Goal: Information Seeking & Learning: Get advice/opinions

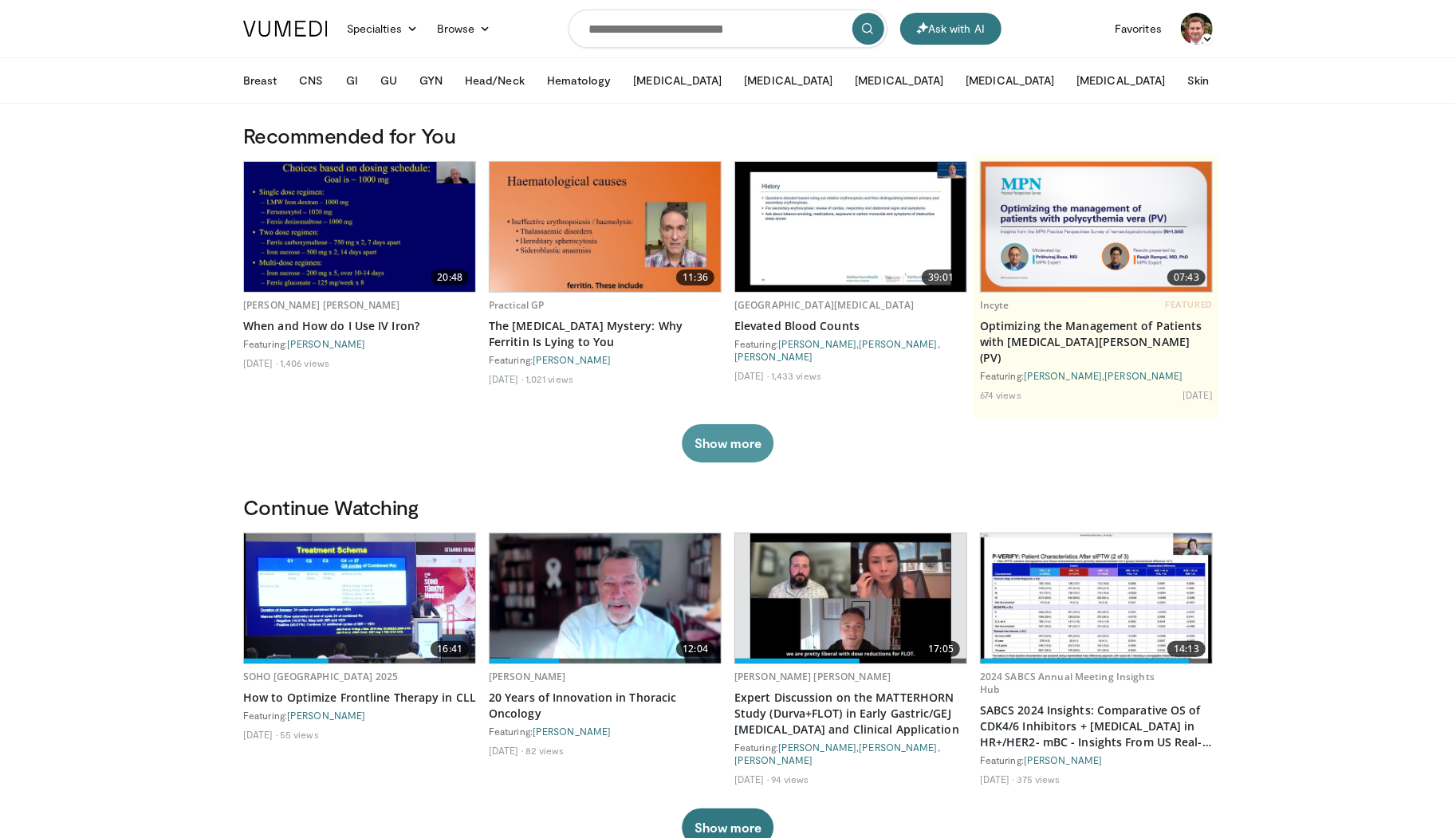
click at [727, 426] on button "Show more" at bounding box center [728, 444] width 92 height 38
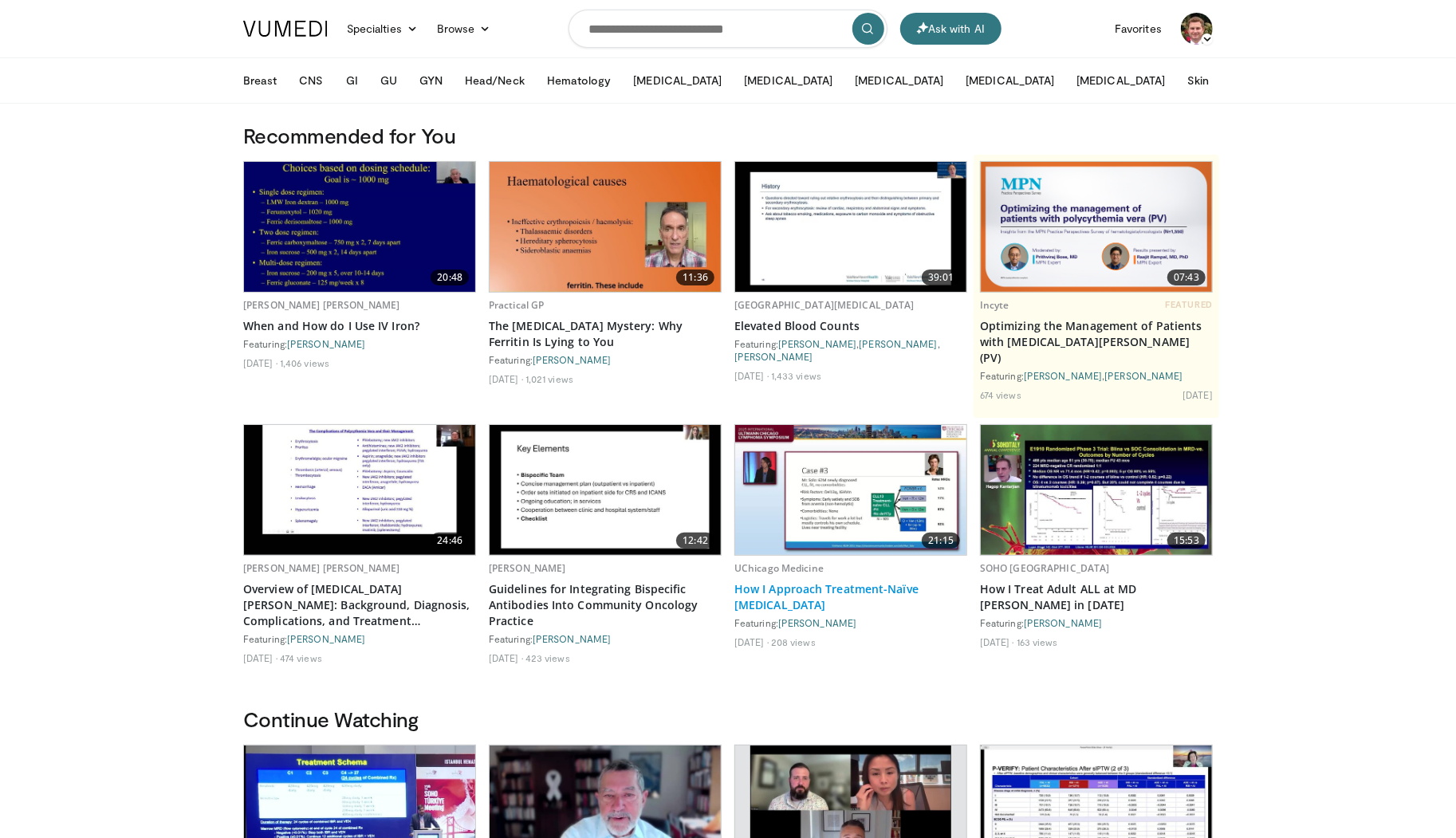
click at [879, 582] on link "How I Approach Treatment-Naïve [MEDICAL_DATA]" at bounding box center [851, 597] width 233 height 32
click at [950, 33] on button "Ask with AI" at bounding box center [950, 28] width 101 height 32
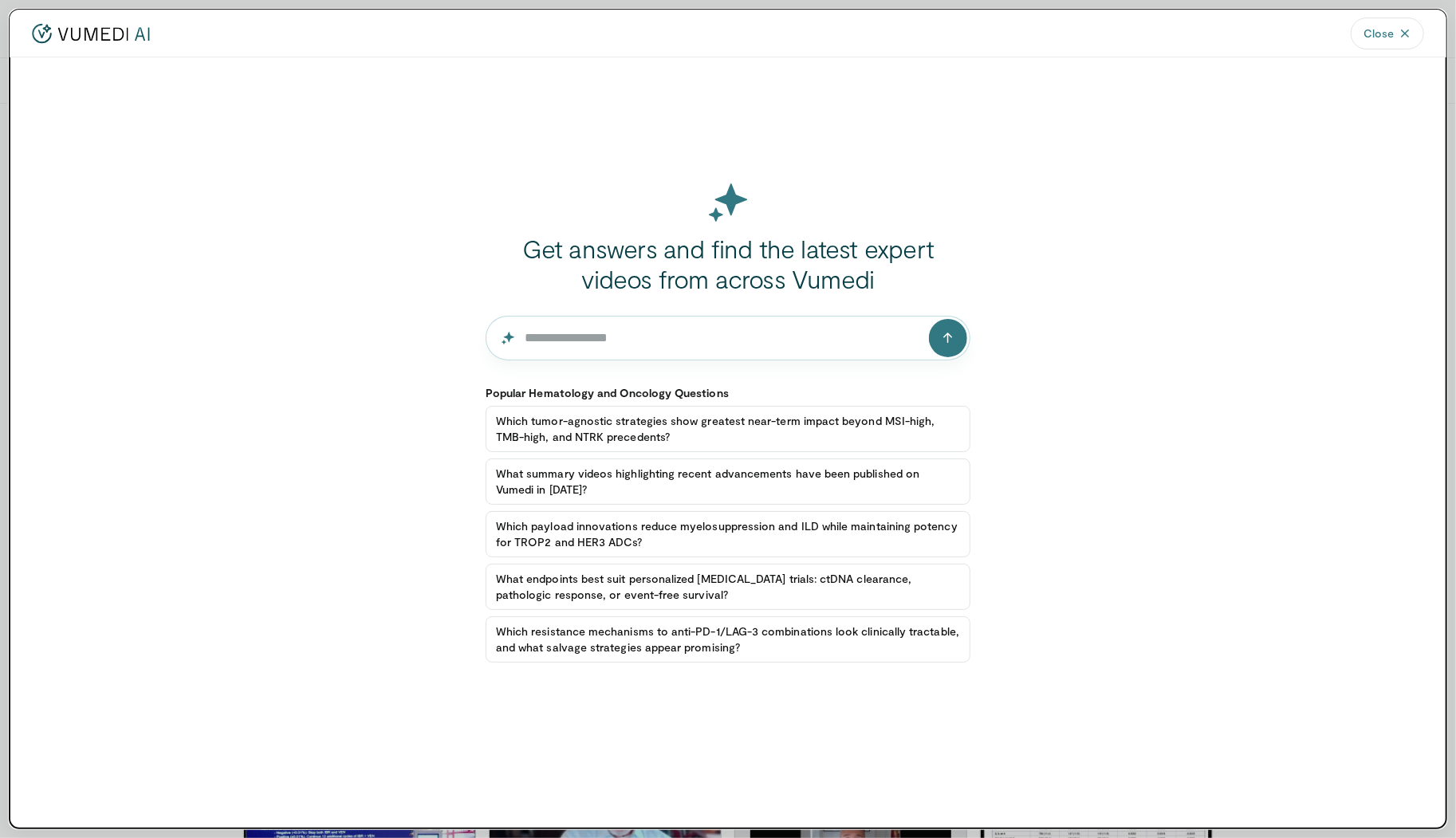
click at [671, 346] on input "Question for the AI" at bounding box center [728, 338] width 485 height 44
paste input "**********"
click at [960, 339] on button "submit" at bounding box center [949, 338] width 38 height 38
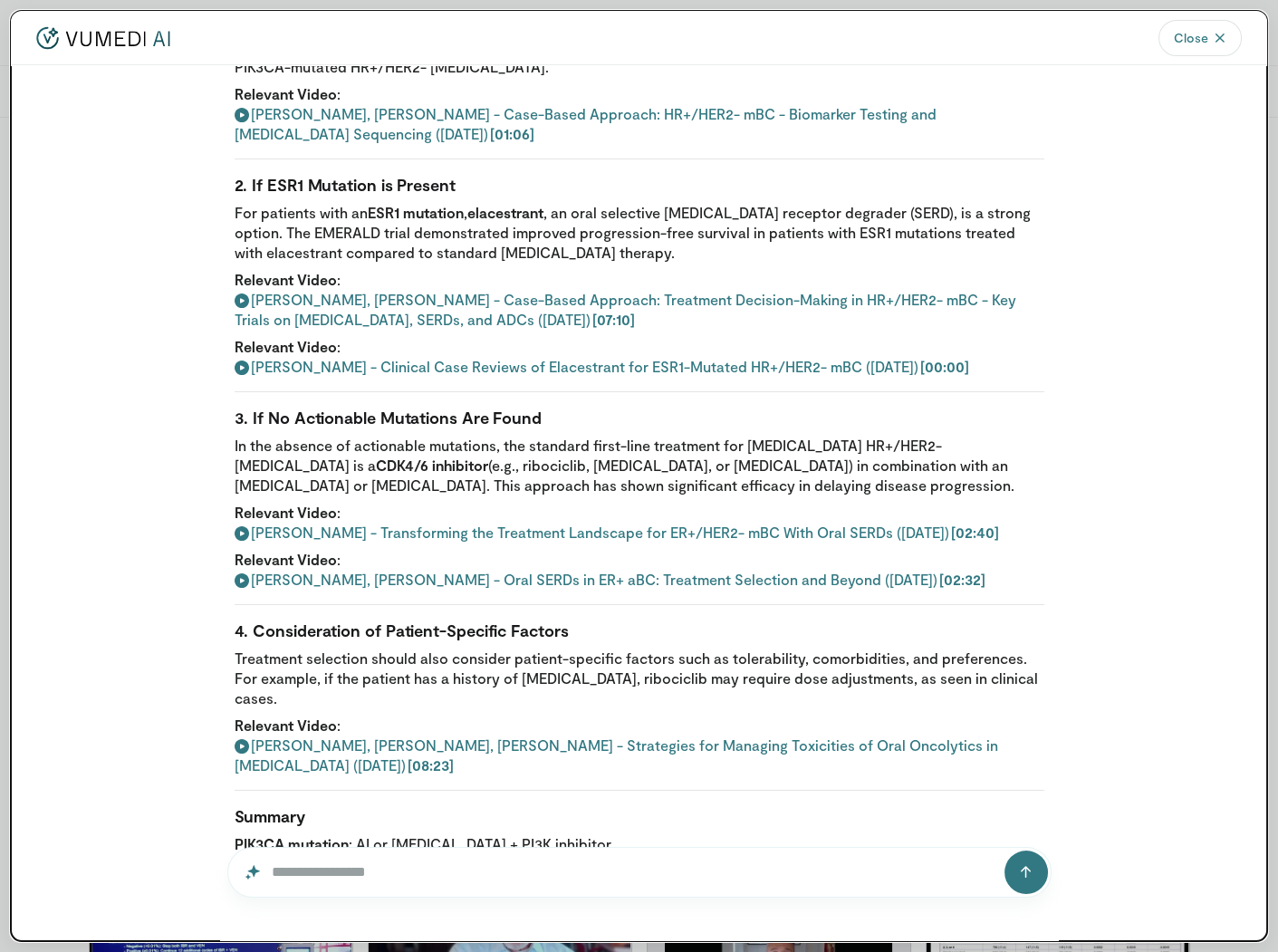
scroll to position [331, 0]
drag, startPoint x: 416, startPoint y: 469, endPoint x: 438, endPoint y: 470, distance: 22.0
click at [436, 469] on p "In the absence of actionable mutations, the standard first-line treatment for […" at bounding box center [639, 466] width 810 height 60
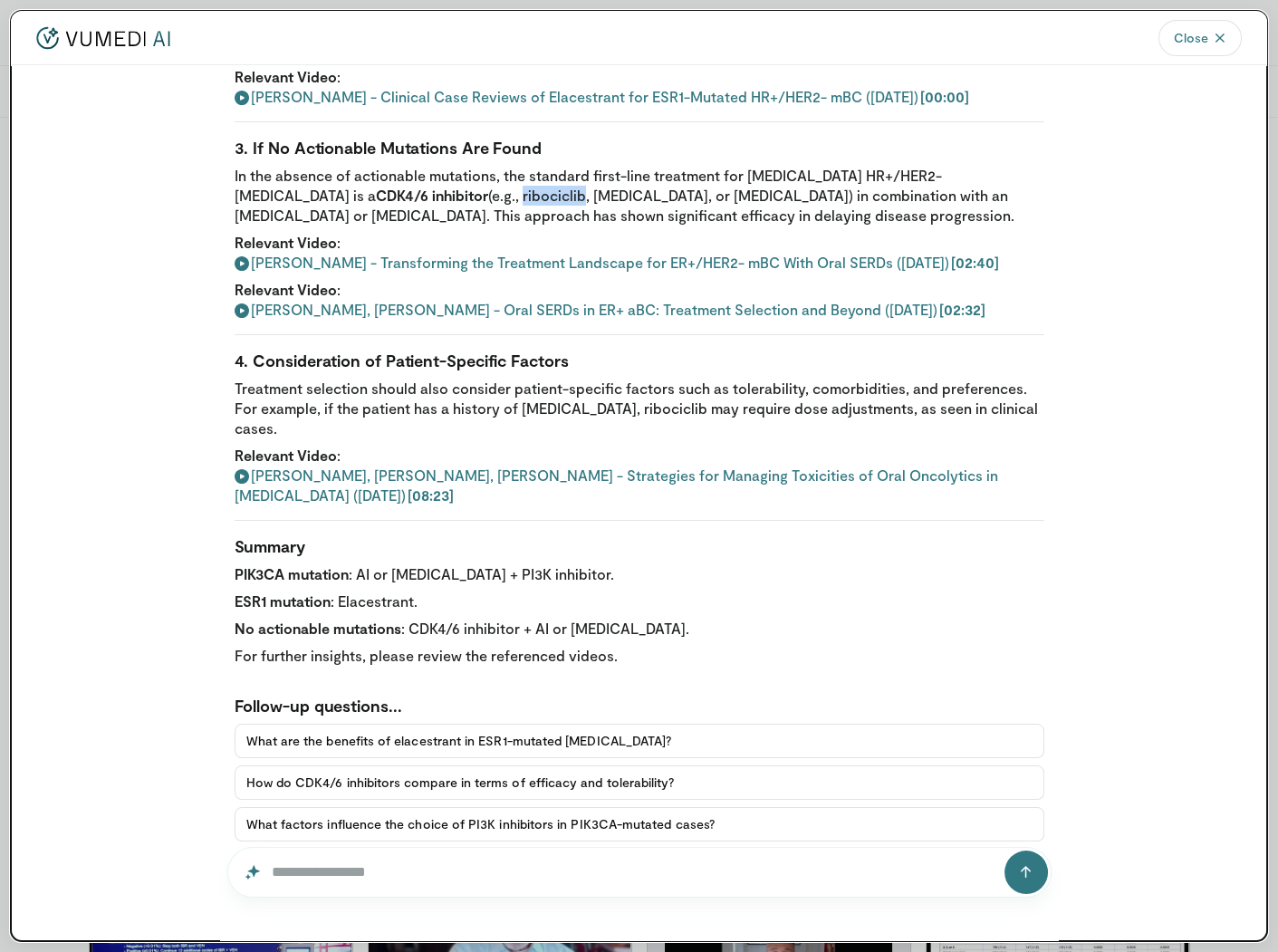
scroll to position [0, 0]
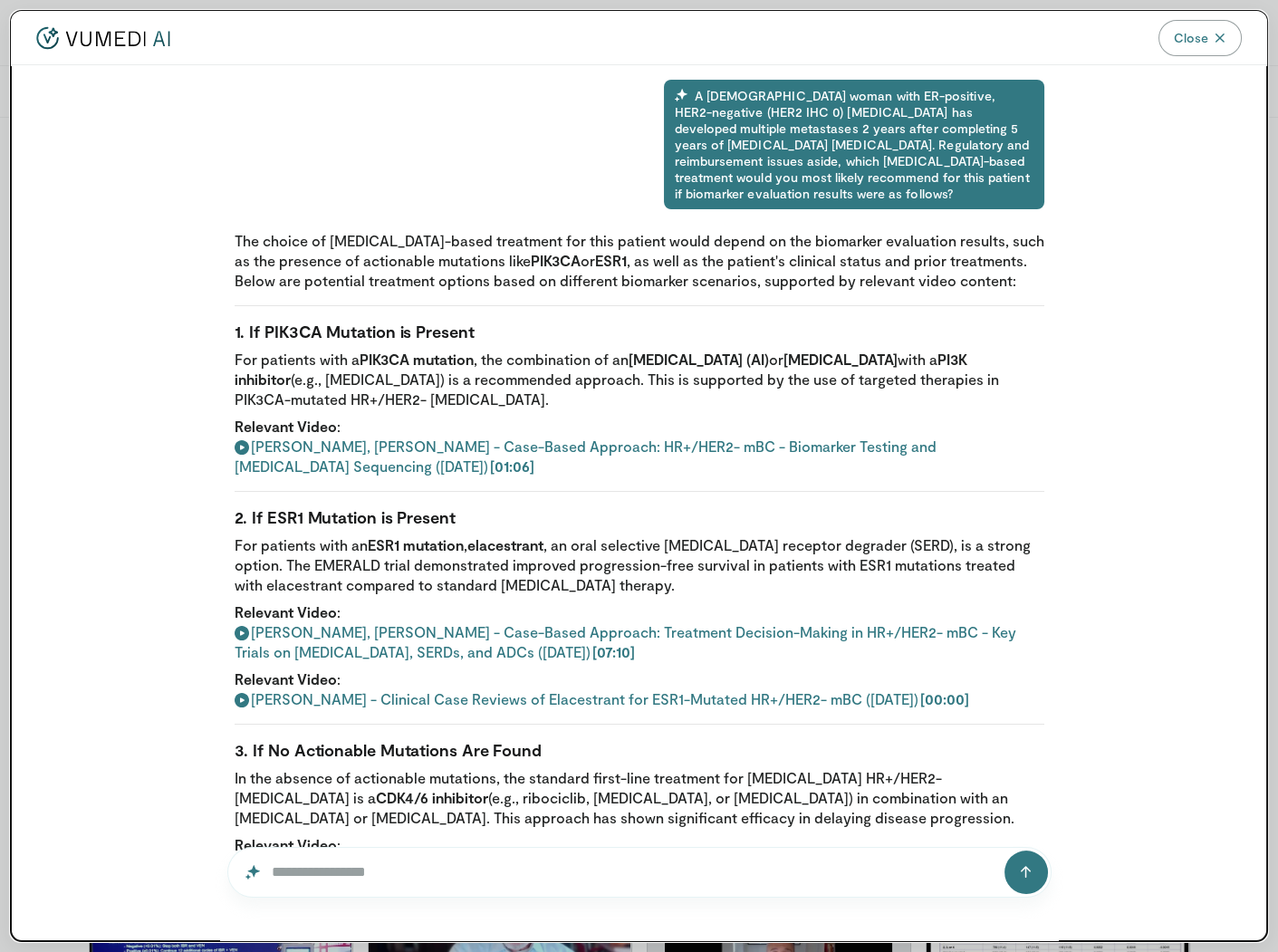
click at [1225, 34] on icon "button" at bounding box center [1220, 37] width 12 height 12
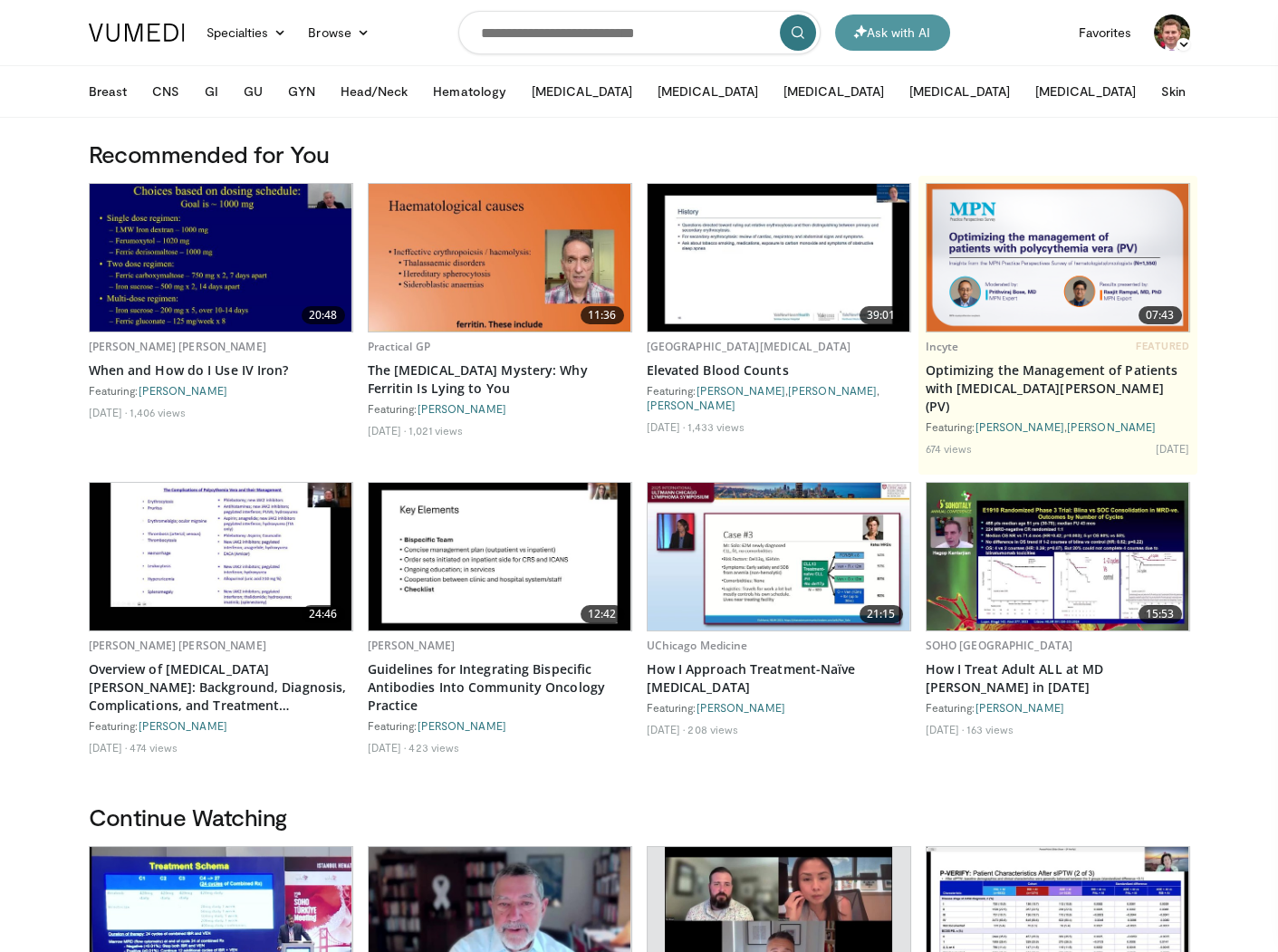
click at [909, 29] on button "Ask with AI" at bounding box center [893, 32] width 115 height 36
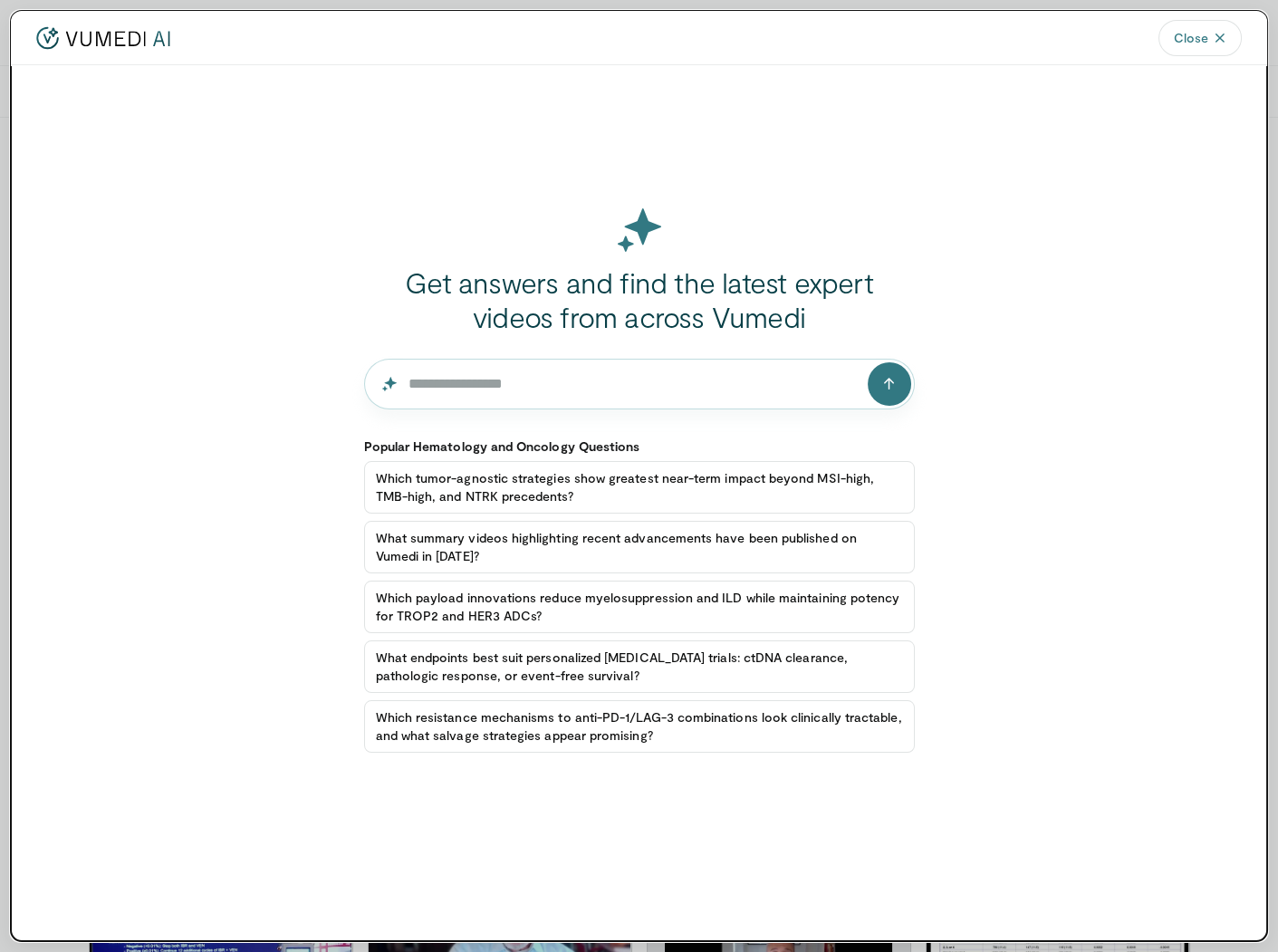
paste input "**********"
type input "**********"
click button "submit" at bounding box center [890, 384] width 44 height 44
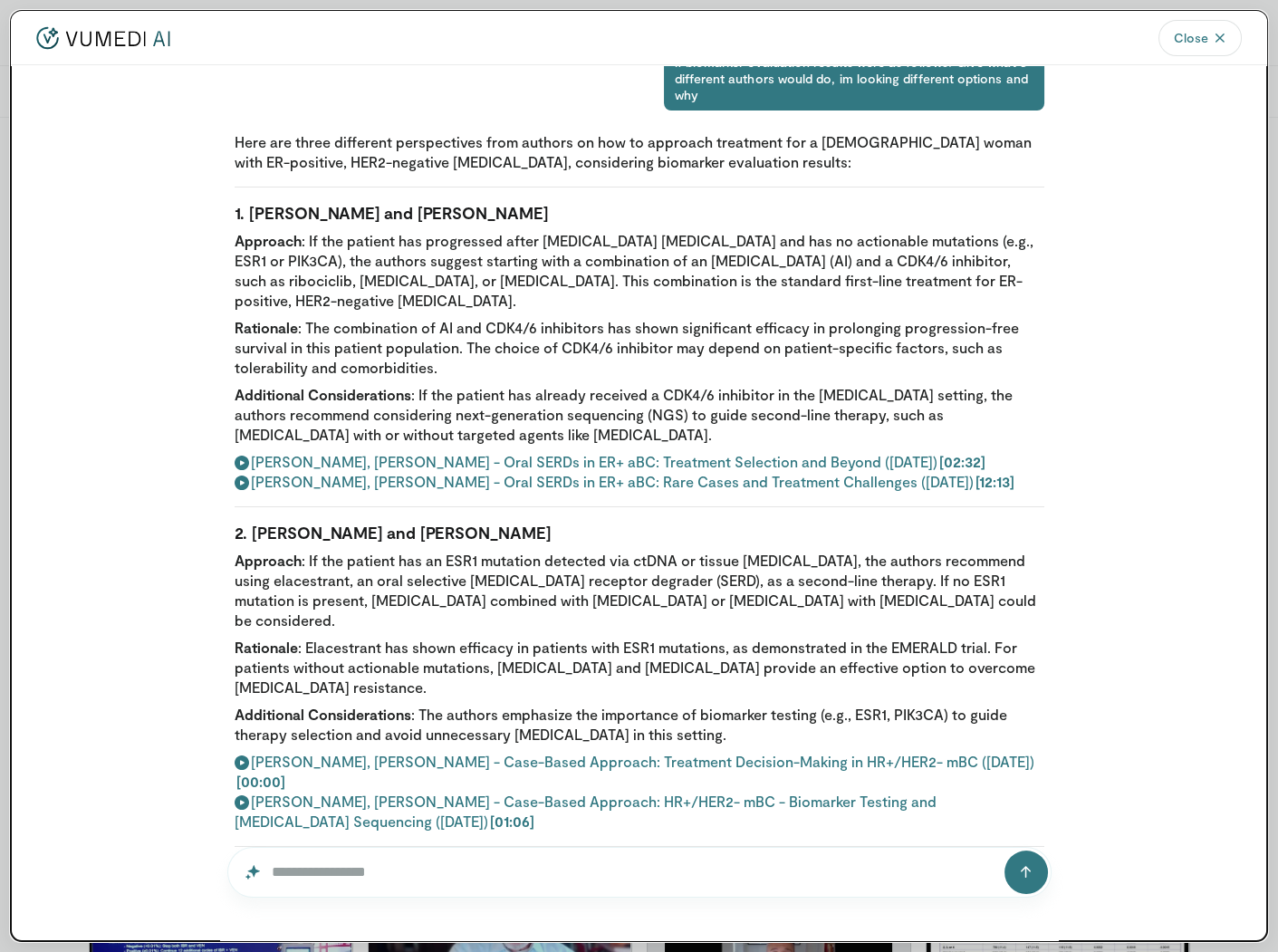
scroll to position [0, 0]
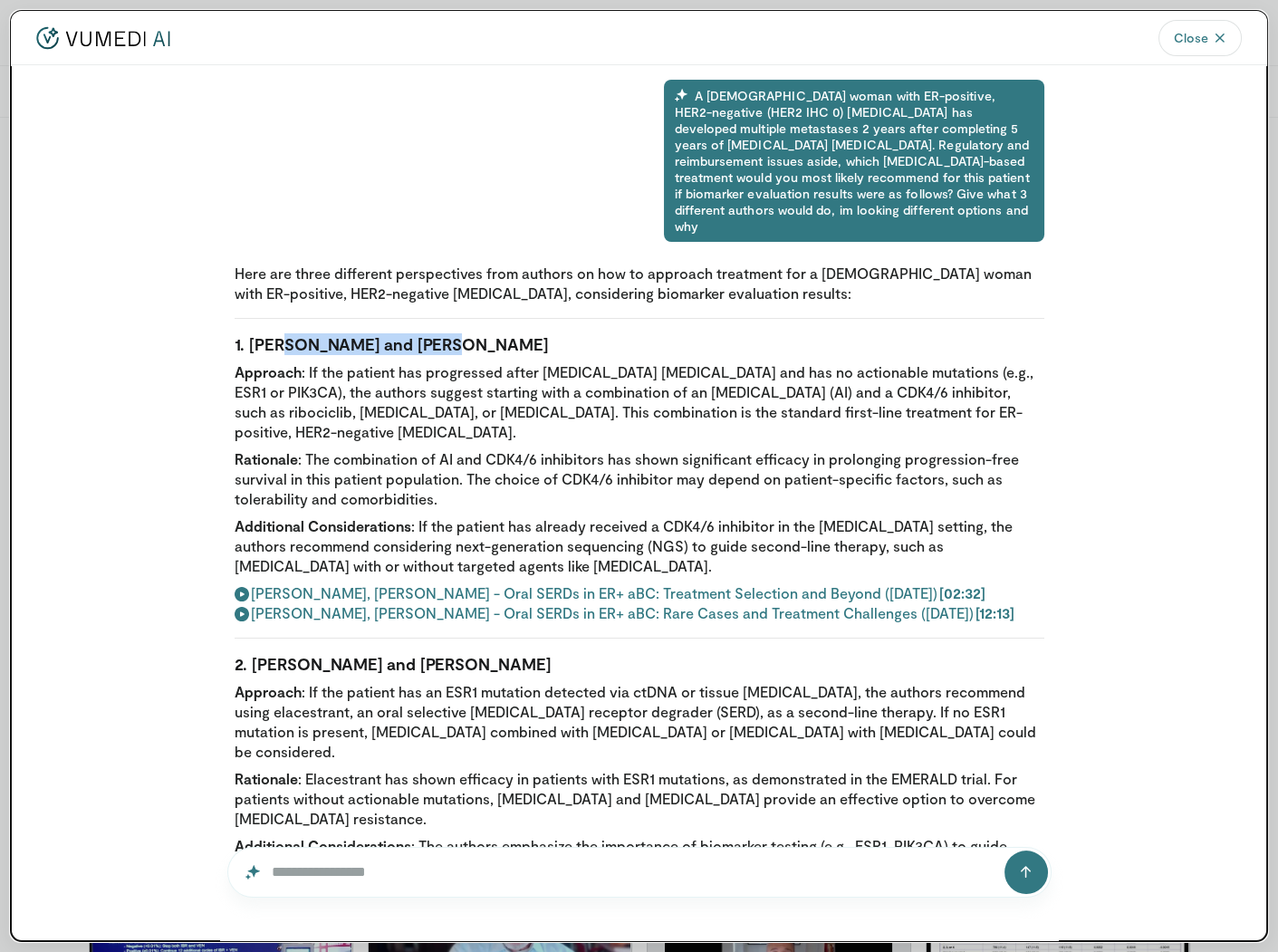
drag, startPoint x: 283, startPoint y: 333, endPoint x: 453, endPoint y: 345, distance: 170.4
click at [451, 334] on strong "1. [PERSON_NAME] and [PERSON_NAME]" at bounding box center [391, 344] width 313 height 20
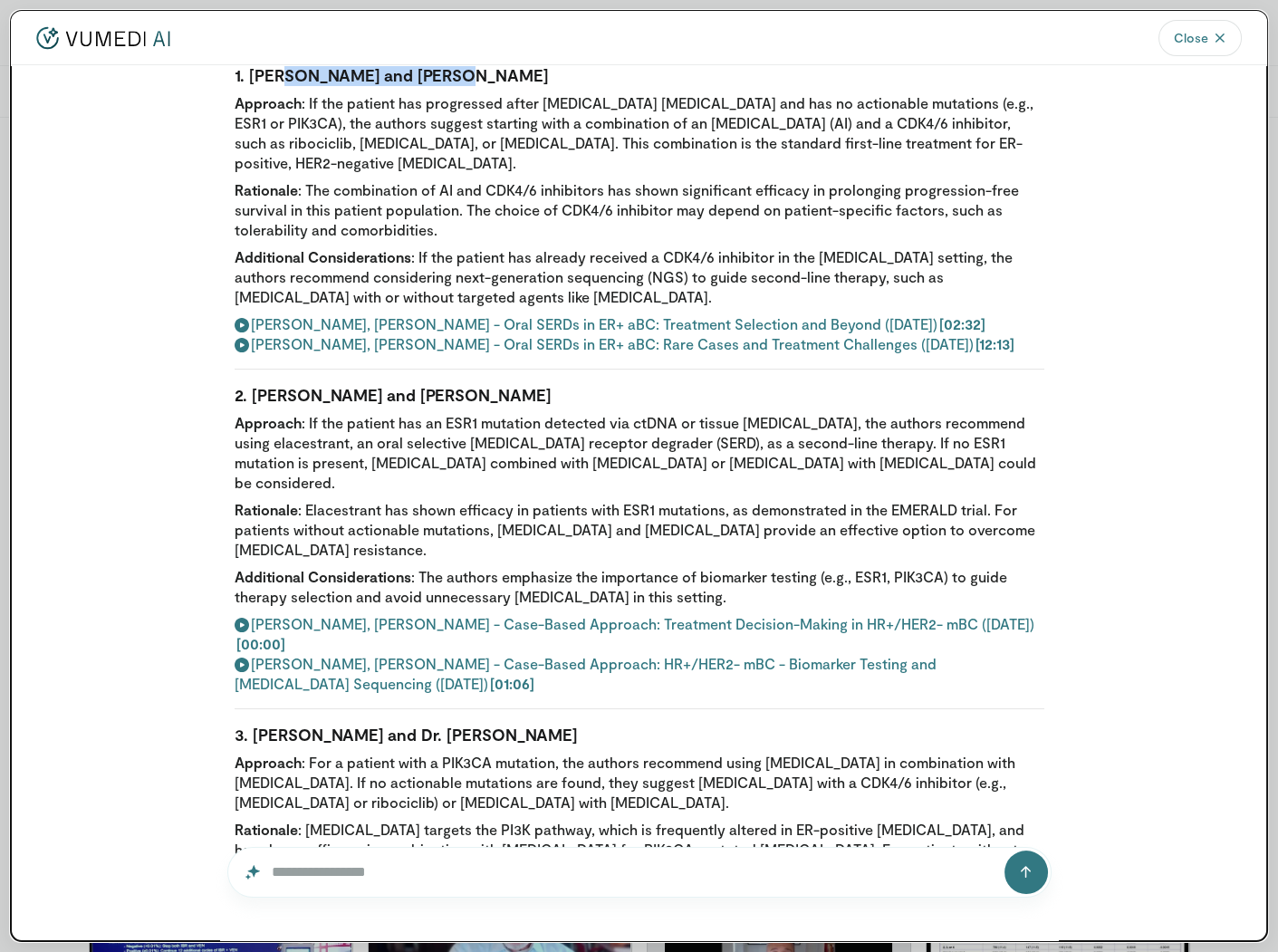
scroll to position [306, 0]
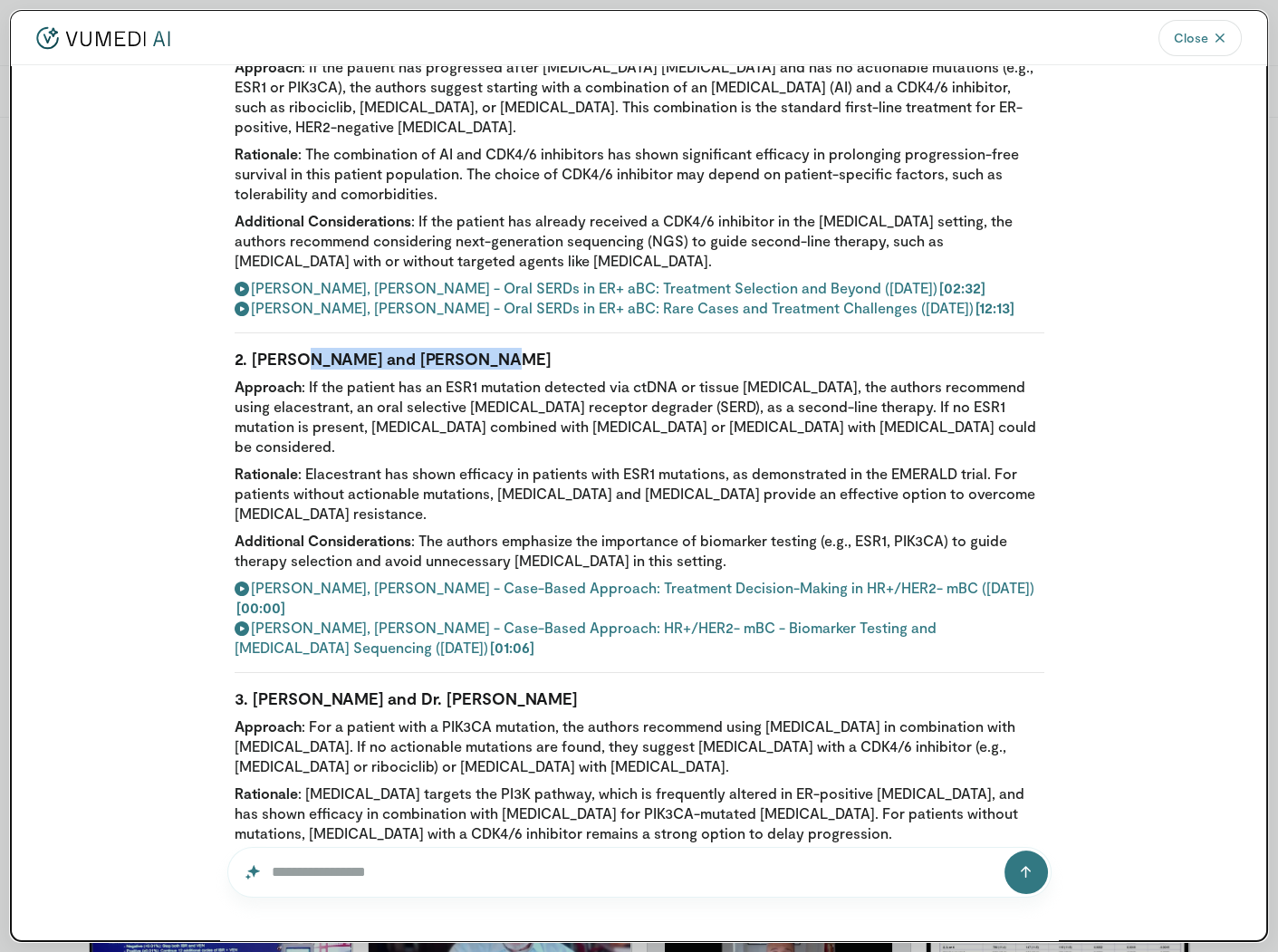
drag, startPoint x: 297, startPoint y: 385, endPoint x: 471, endPoint y: 385, distance: 174.0
click at [471, 368] on strong "2. [PERSON_NAME] and [PERSON_NAME]" at bounding box center [392, 358] width 316 height 20
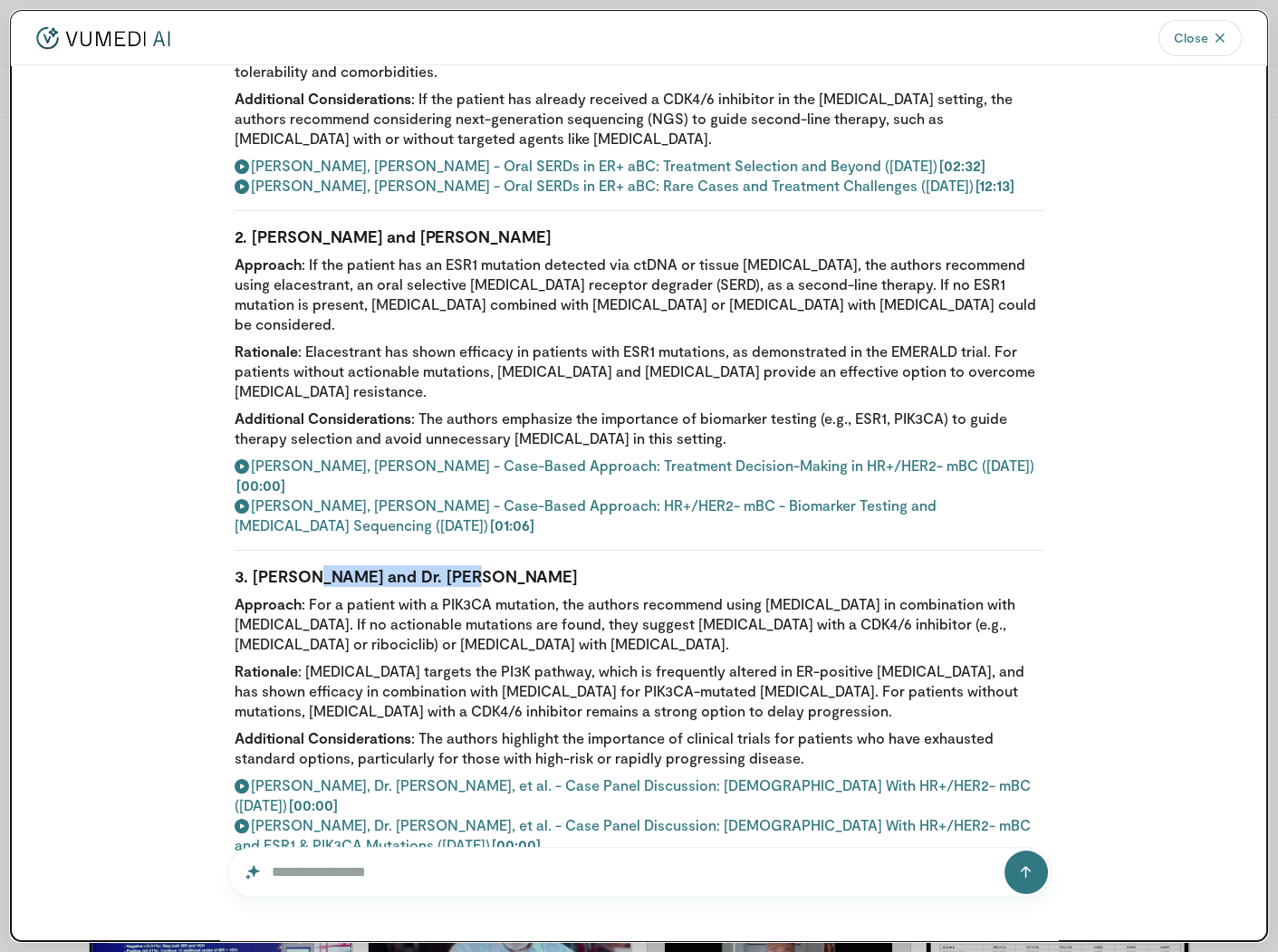
drag, startPoint x: 438, startPoint y: 584, endPoint x: 463, endPoint y: 589, distance: 25.5
click at [454, 584] on strong "3. [PERSON_NAME] and Dr. [PERSON_NAME]" at bounding box center [406, 575] width 344 height 20
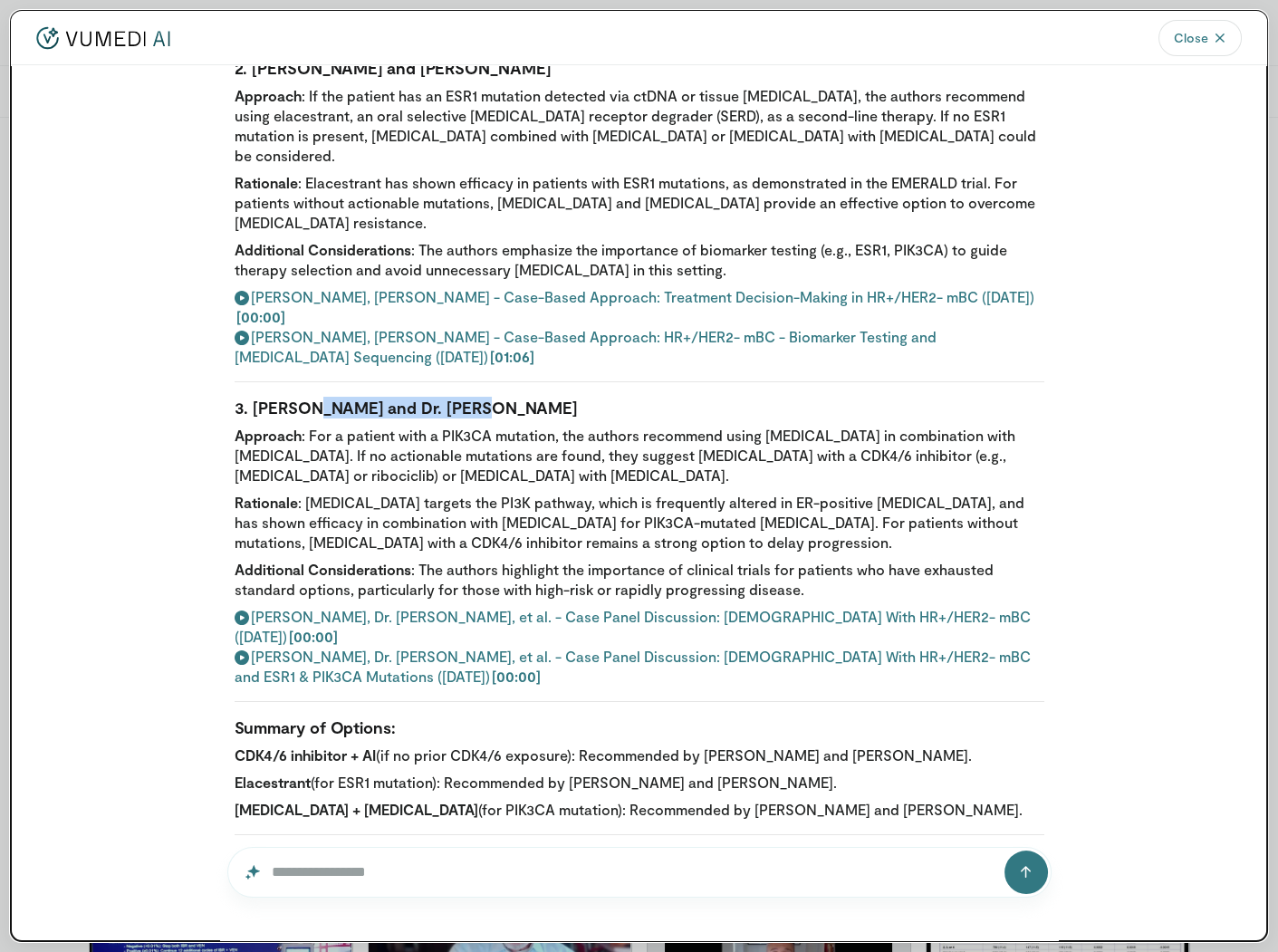
scroll to position [783, 0]
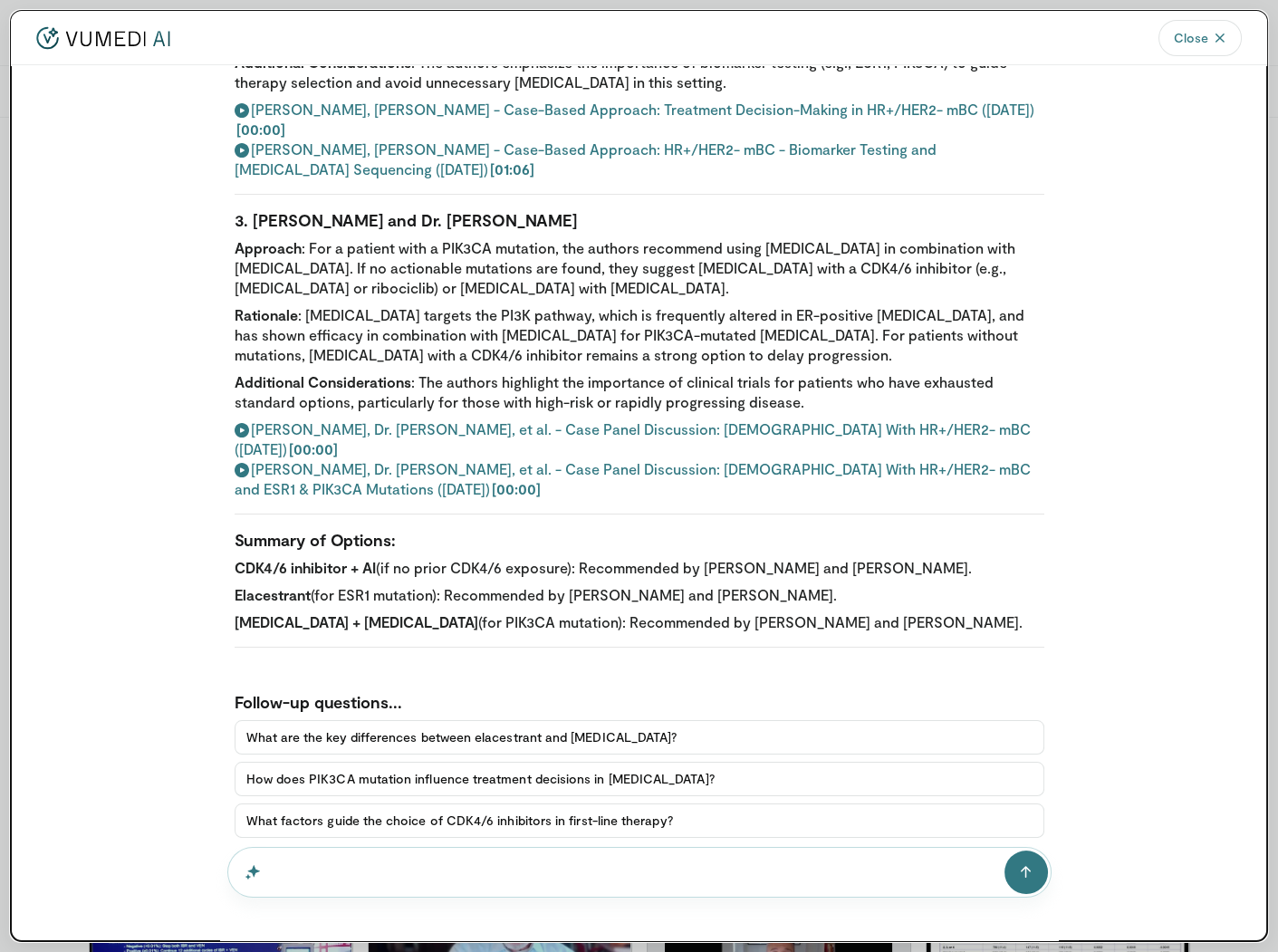
click at [416, 885] on input "Question for AI" at bounding box center [640, 871] width 824 height 50
type input "**********"
click at [1005, 850] on button "submit" at bounding box center [1026, 872] width 44 height 44
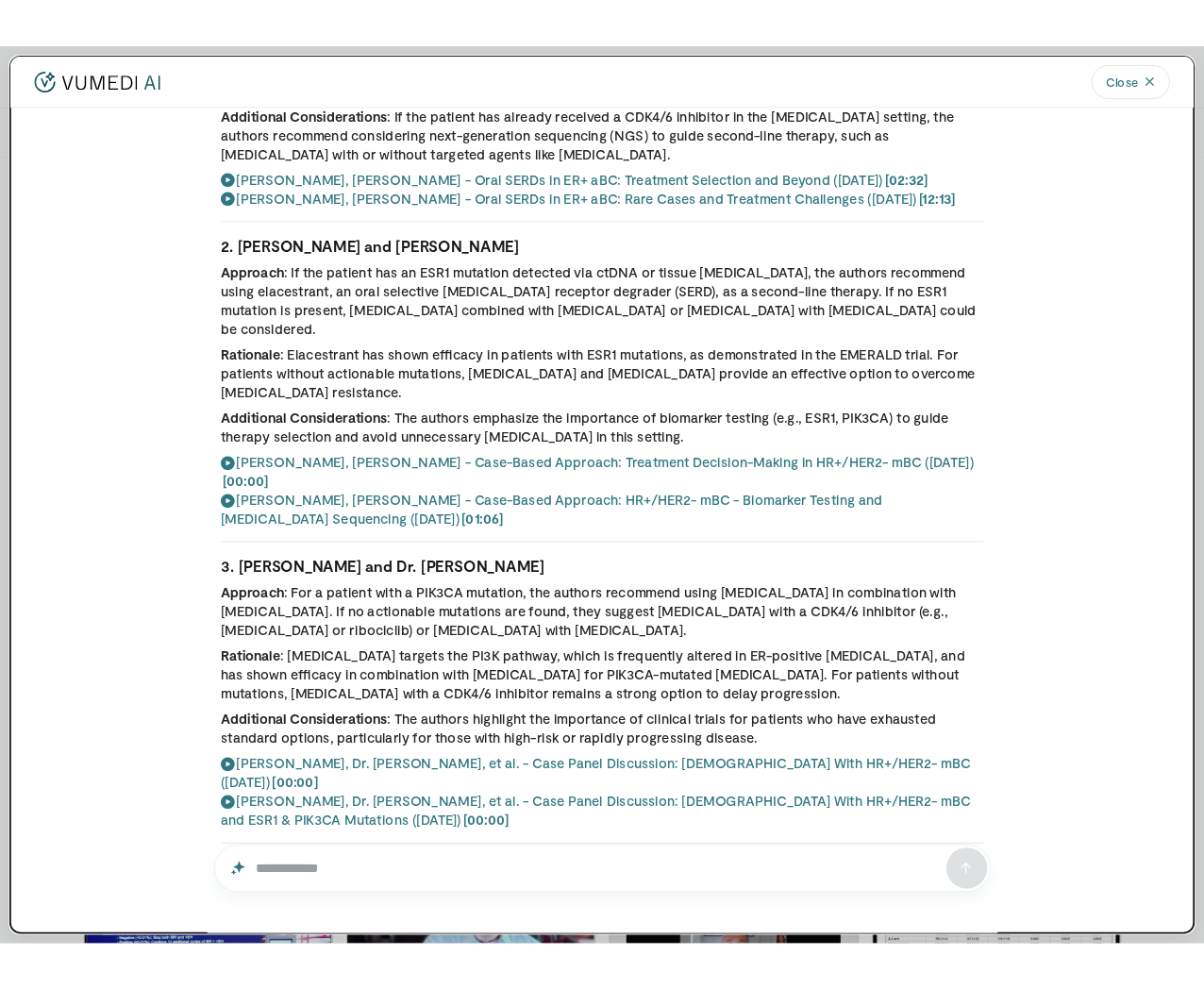
scroll to position [0, 0]
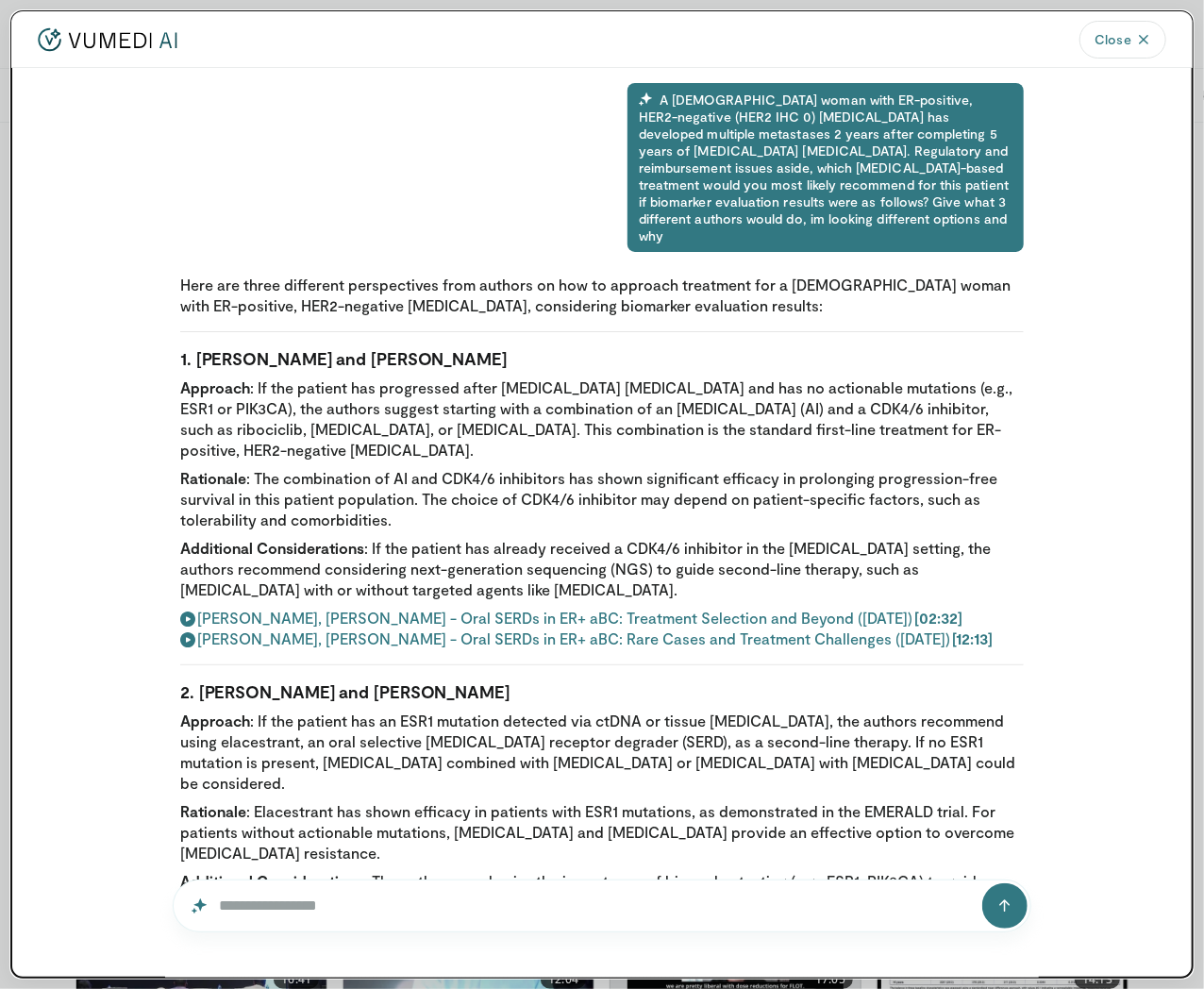
click at [841, 497] on li "Rationale : The combination of AI and CDK4/6 inhibitors has shown significant e…" at bounding box center [601, 498] width 843 height 62
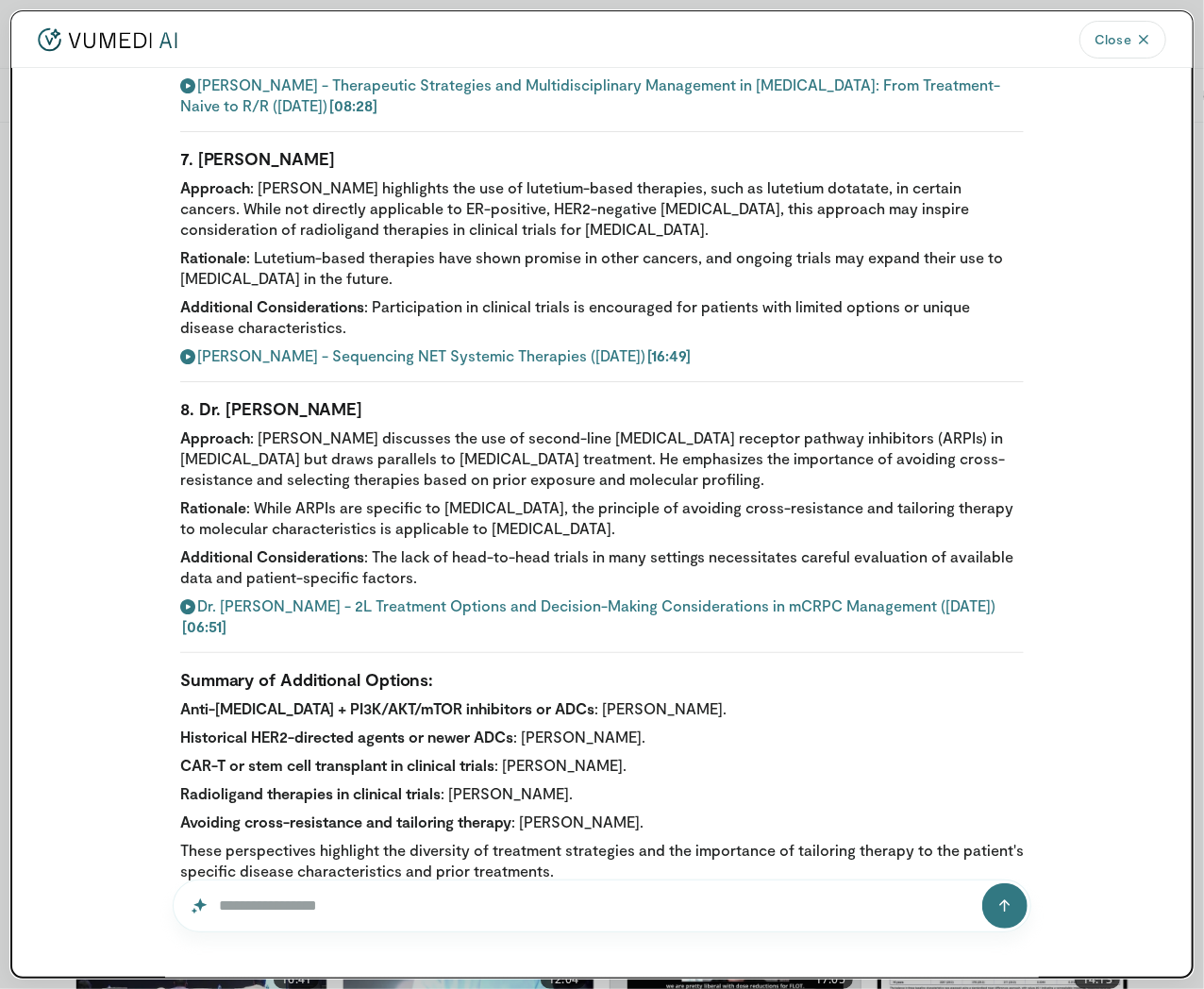
scroll to position [2605, 0]
click at [246, 901] on input "Question for AI" at bounding box center [602, 905] width 858 height 52
type input "**********"
click at [982, 883] on button "submit" at bounding box center [1004, 906] width 45 height 45
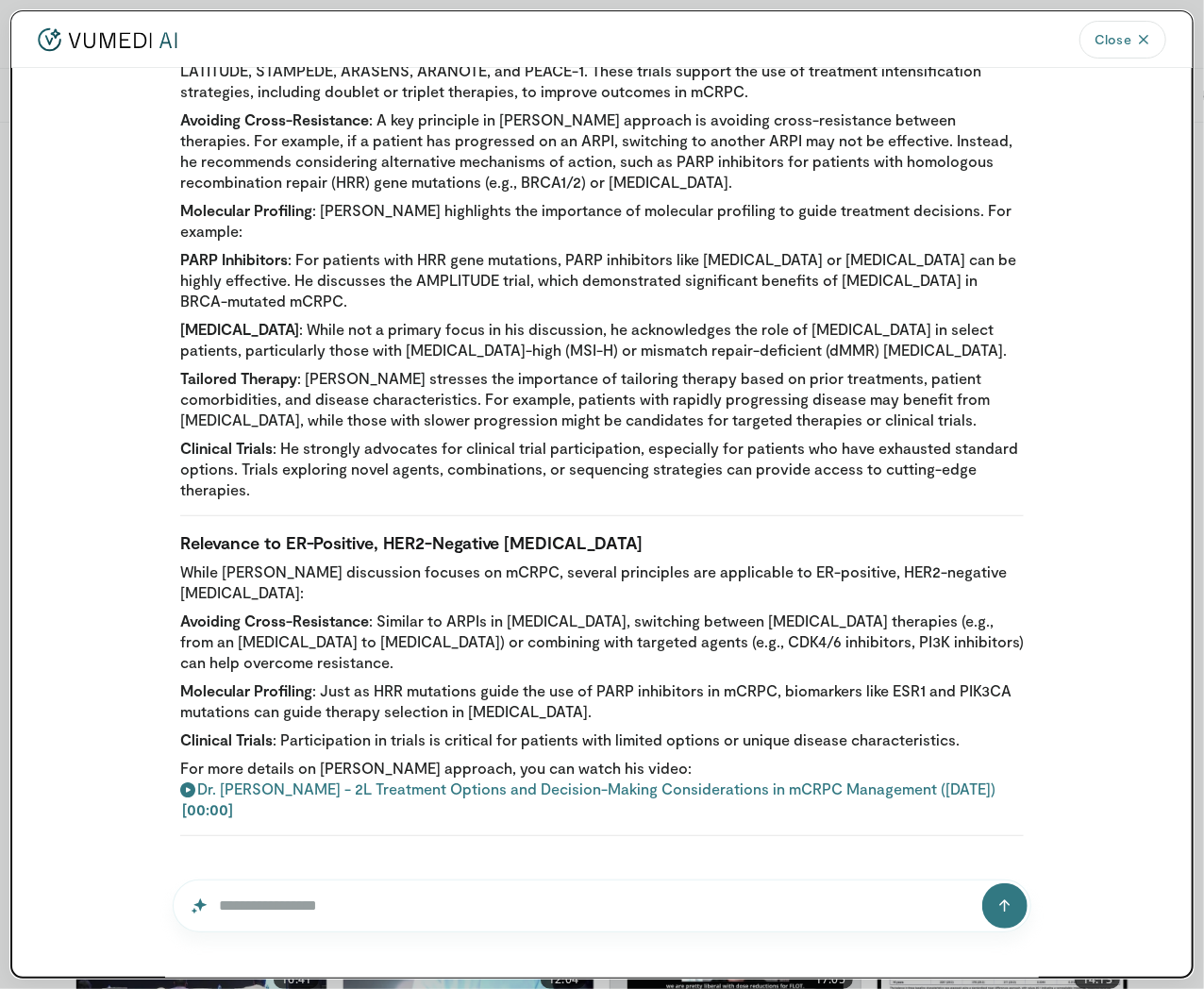
scroll to position [4091, 0]
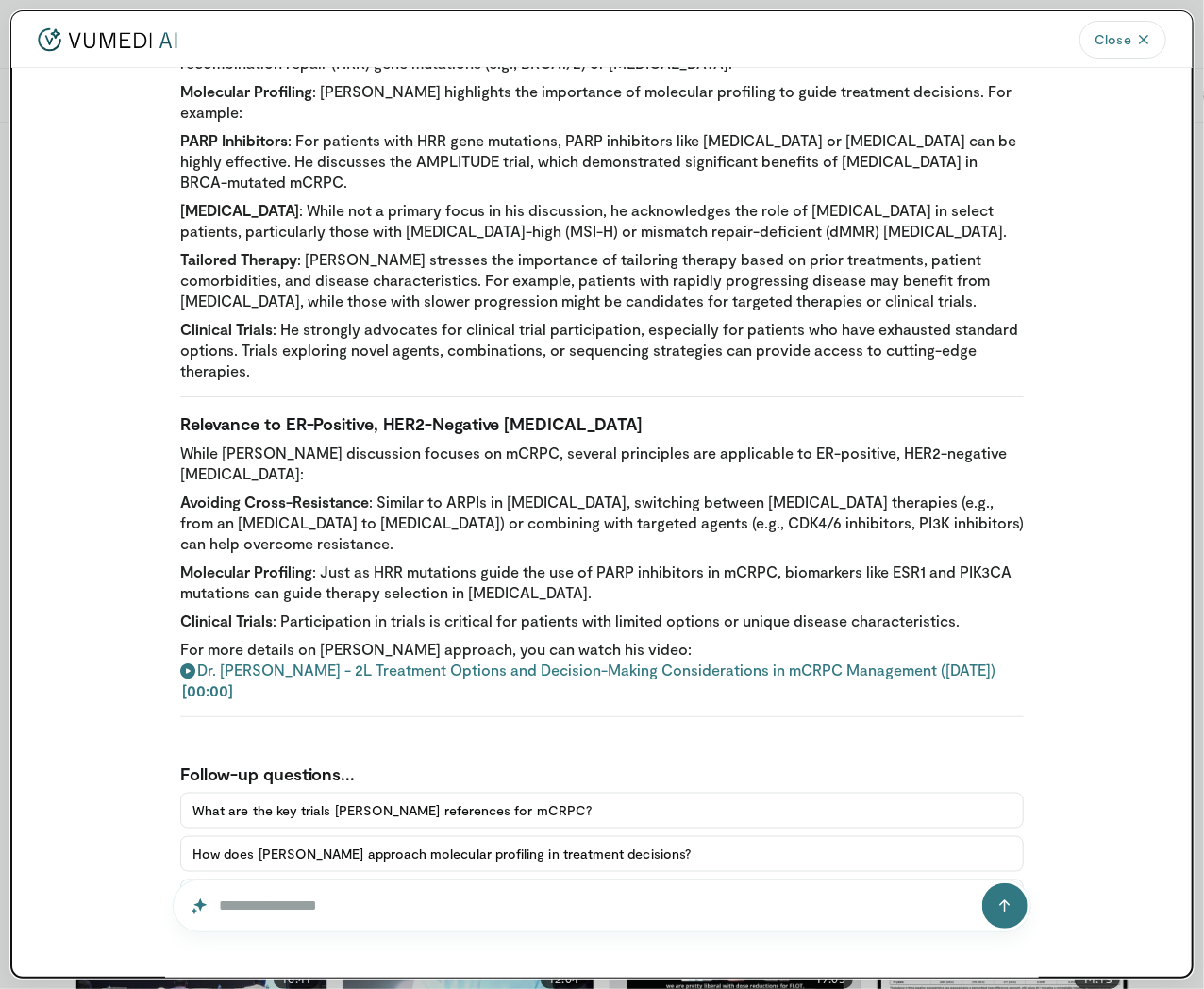
click at [366, 793] on button "What are the key trials [PERSON_NAME] references for mCRPC?" at bounding box center [601, 811] width 843 height 36
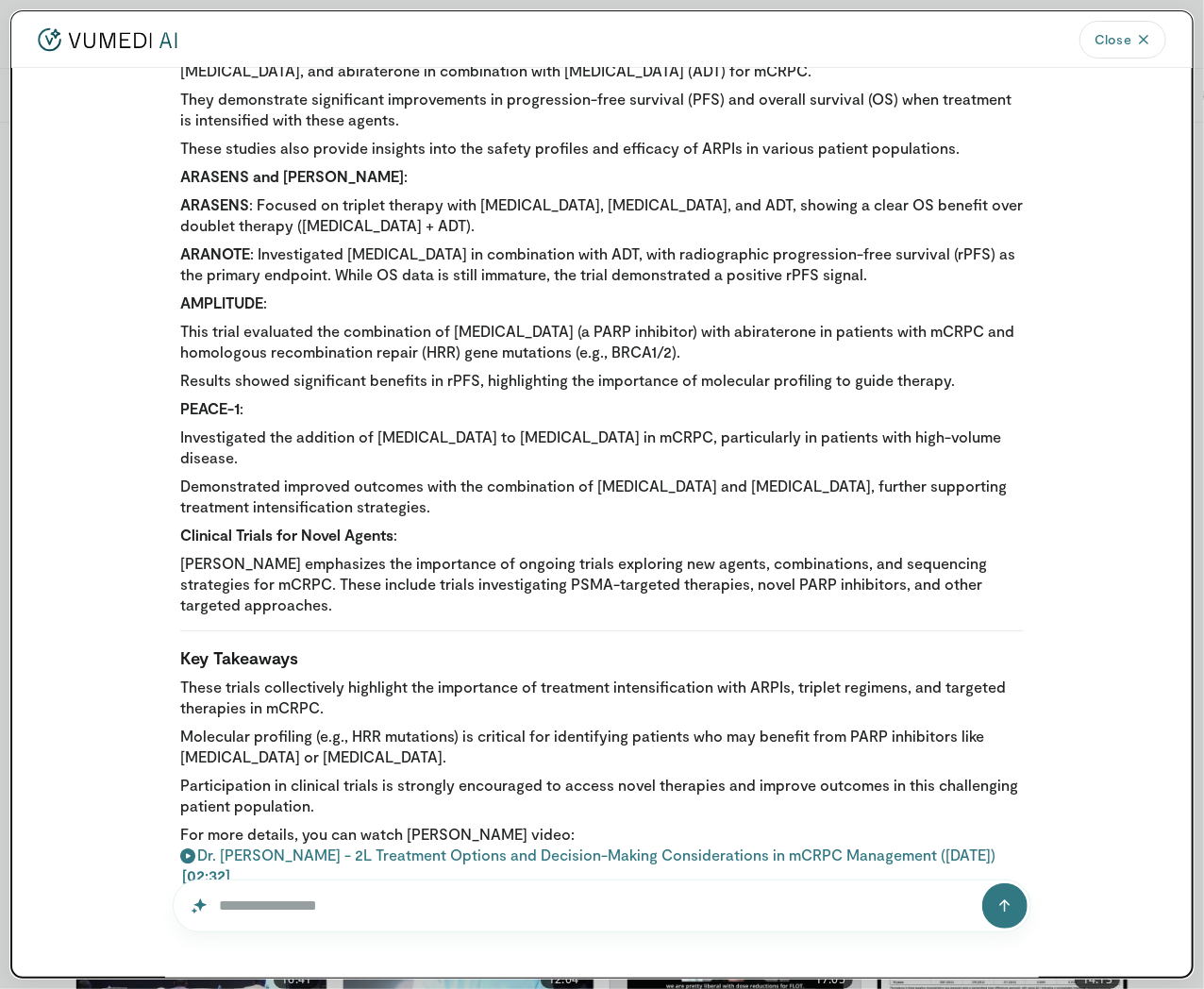
scroll to position [5044, 0]
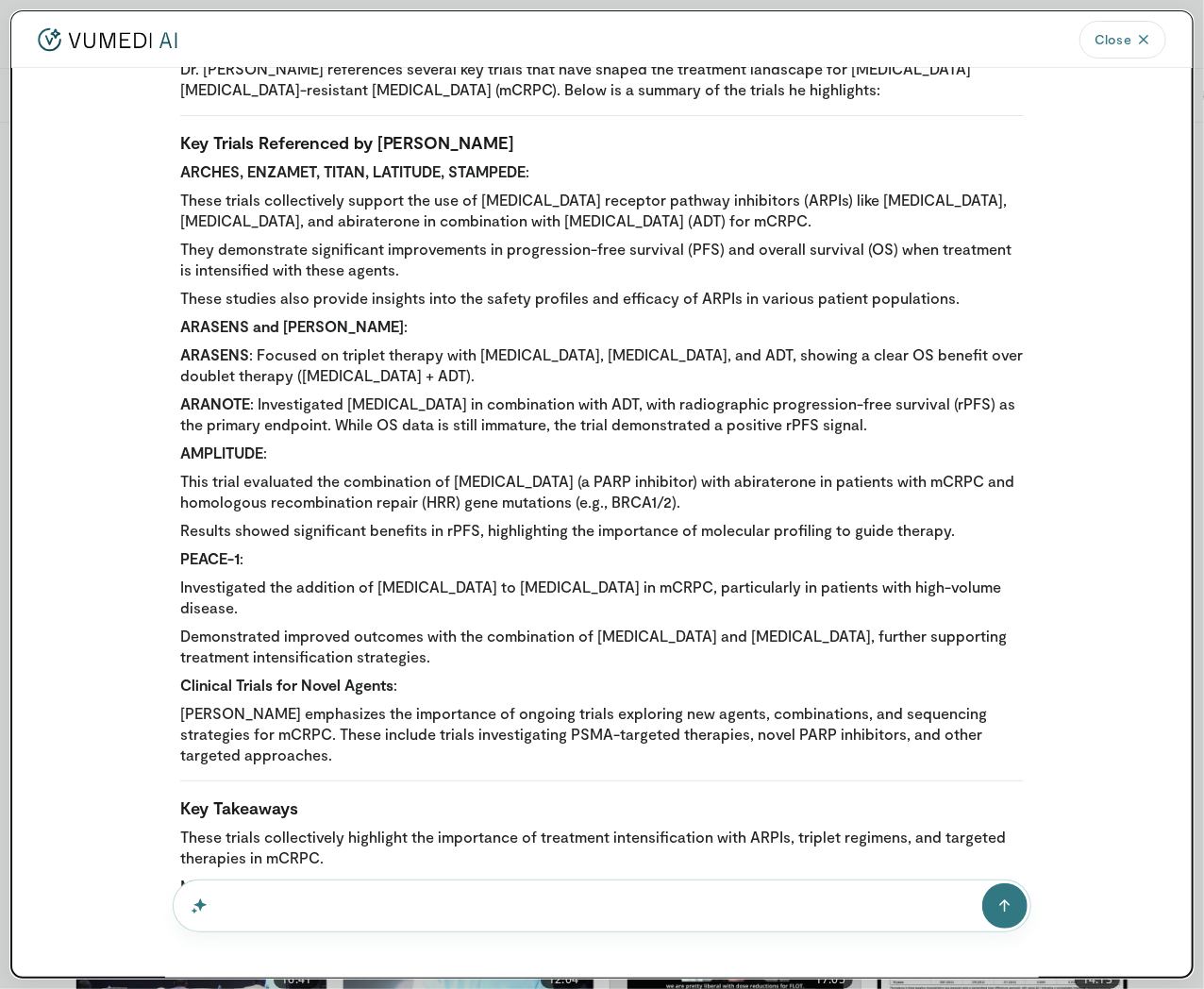
drag, startPoint x: 259, startPoint y: 903, endPoint x: 271, endPoint y: 902, distance: 12.0
click at [259, 903] on input "Question for AI" at bounding box center [602, 905] width 858 height 52
type input "**********"
click at [982, 883] on button "submit" at bounding box center [1004, 906] width 45 height 45
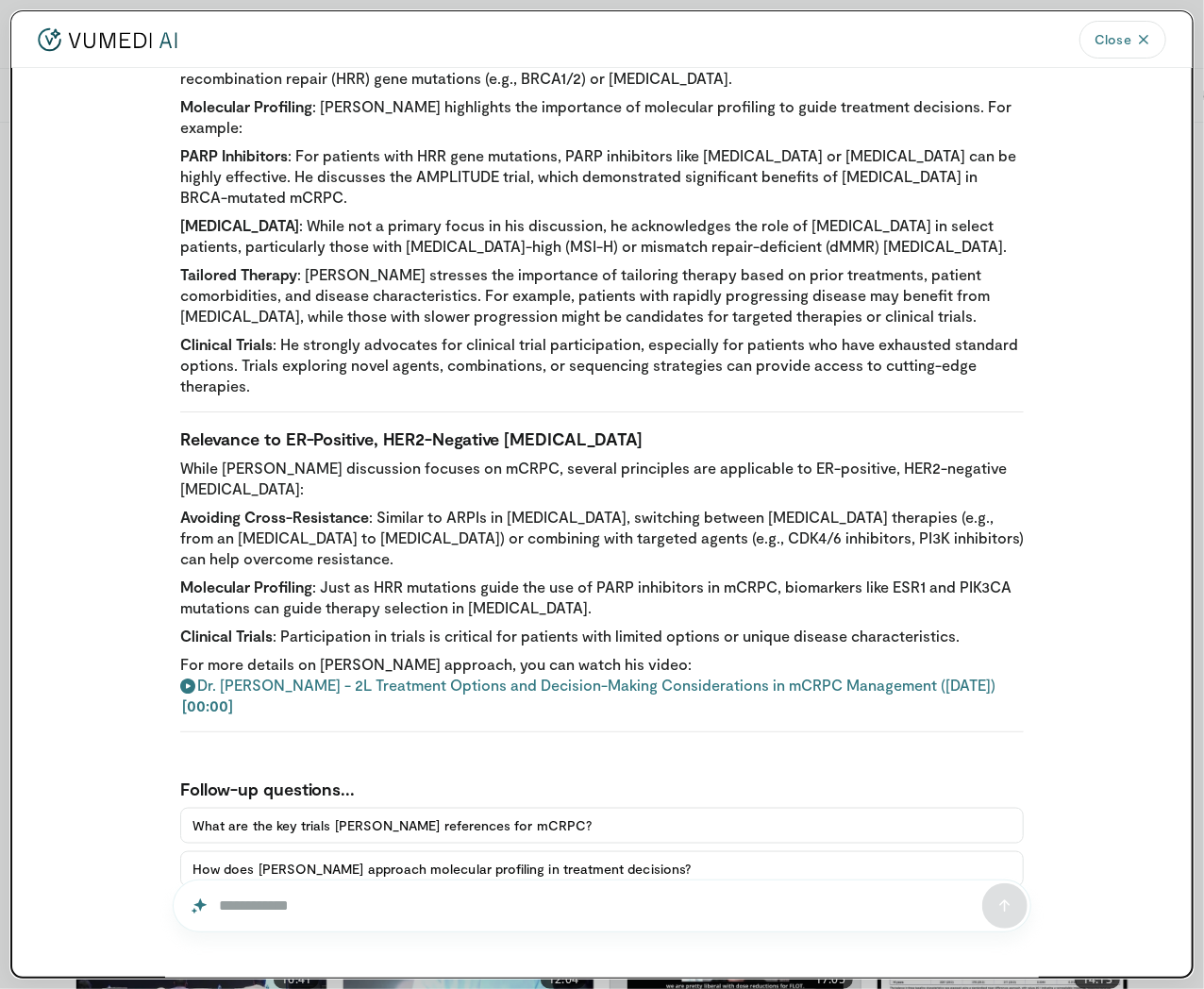
scroll to position [3895, 0]
